Goal: Navigation & Orientation: Find specific page/section

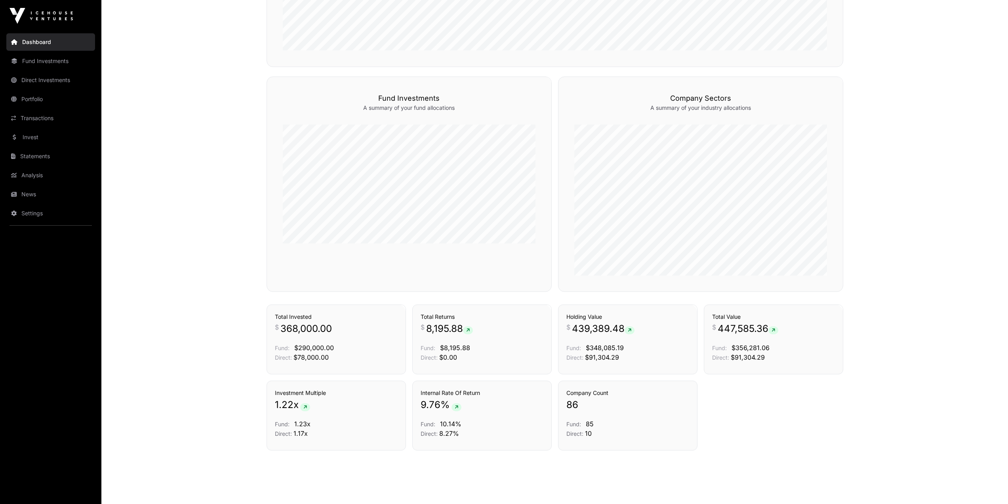
scroll to position [461, 0]
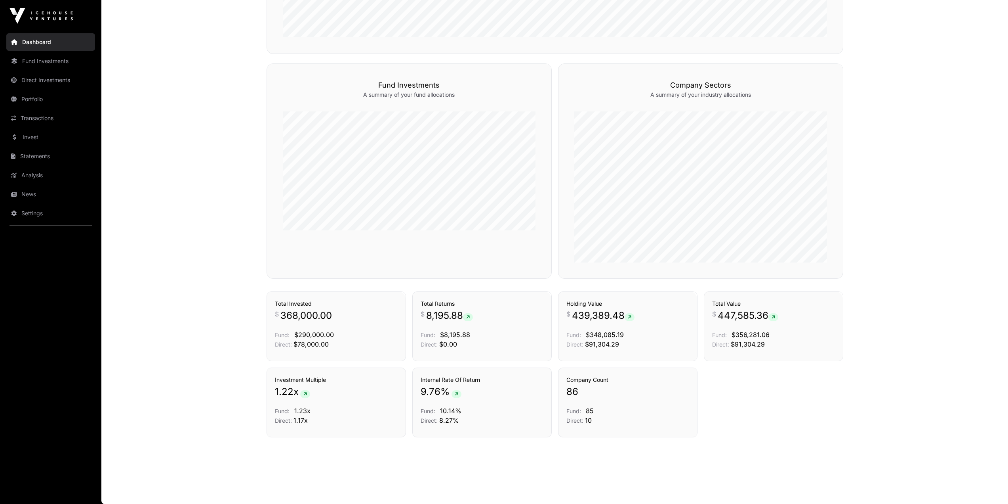
drag, startPoint x: 26, startPoint y: 195, endPoint x: 184, endPoint y: 203, distance: 158.3
click at [26, 195] on link "News" at bounding box center [50, 193] width 89 height 17
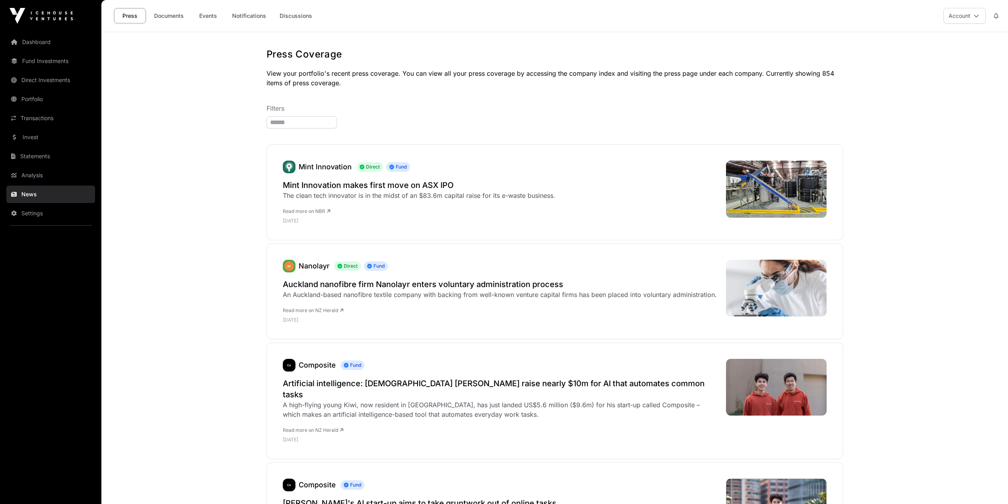
click at [41, 141] on link "Invest" at bounding box center [50, 136] width 89 height 17
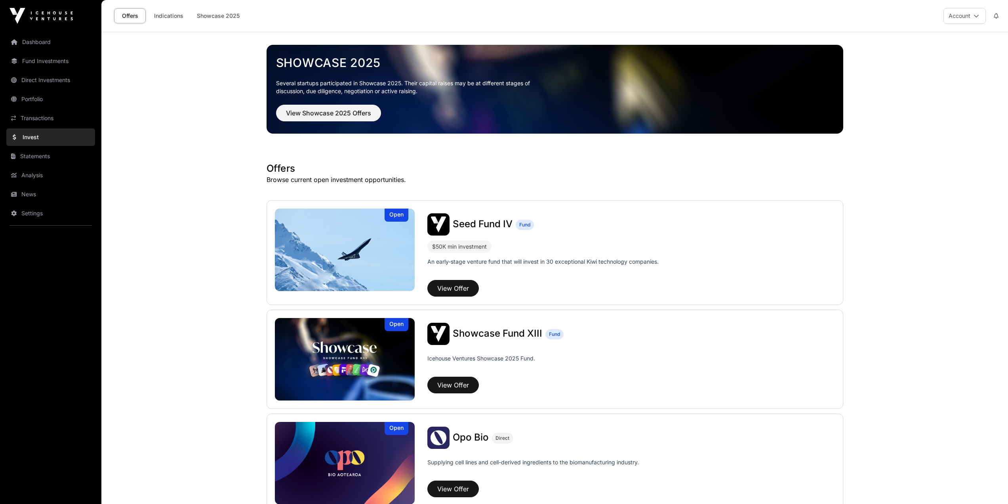
click at [174, 19] on link "Indications" at bounding box center [169, 15] width 40 height 15
click at [174, 17] on link "Indications" at bounding box center [169, 15] width 40 height 15
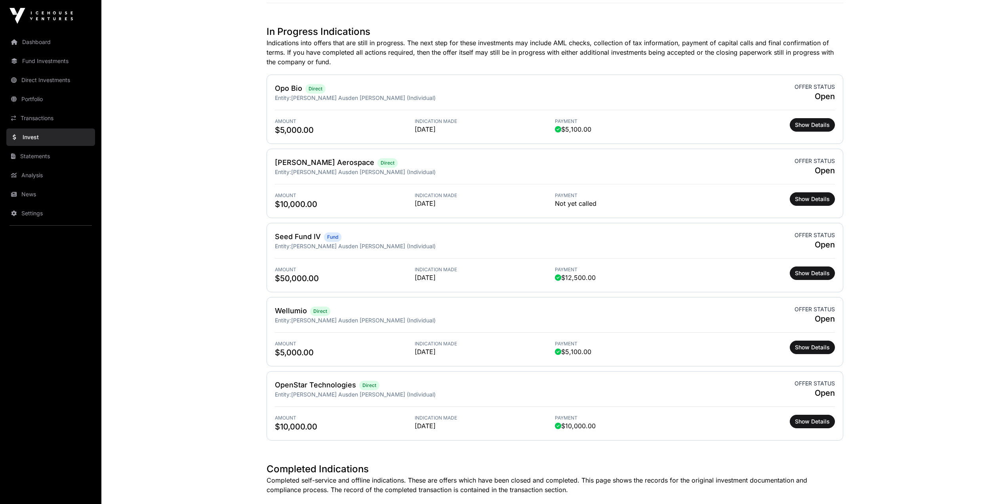
scroll to position [238, 0]
